Goal: Check status: Check status

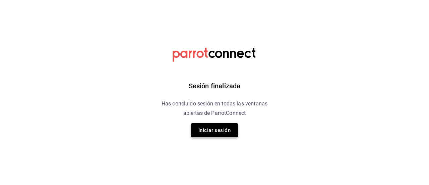
click at [214, 136] on button "Iniciar sesión" at bounding box center [214, 130] width 47 height 14
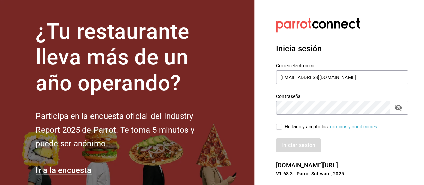
click at [278, 128] on input "He leído y acepto los Términos y condiciones." at bounding box center [279, 126] width 6 height 6
checkbox input "true"
click at [290, 146] on button "Iniciar sesión" at bounding box center [299, 145] width 46 height 14
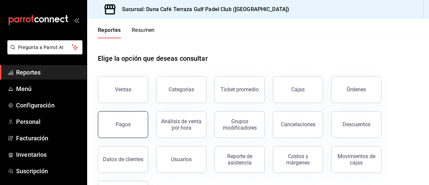
click at [135, 121] on button "Pagos" at bounding box center [123, 124] width 50 height 27
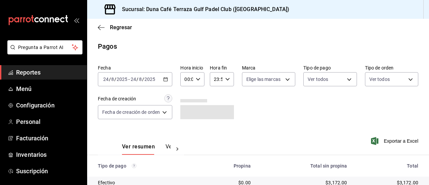
scroll to position [51, 0]
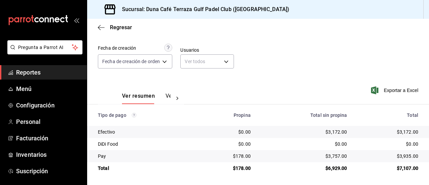
click at [170, 97] on div at bounding box center [176, 97] width 13 height 11
click at [161, 97] on button "Ver pagos" at bounding box center [157, 97] width 25 height 11
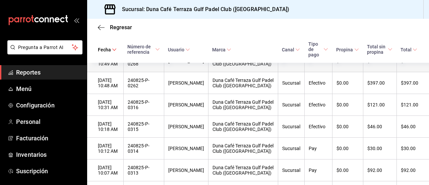
scroll to position [205, 0]
